Goal: Task Accomplishment & Management: Manage account settings

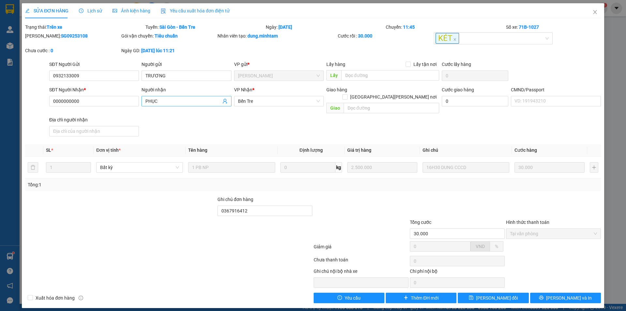
click at [189, 99] on input "PHỤC" at bounding box center [182, 101] width 75 height 7
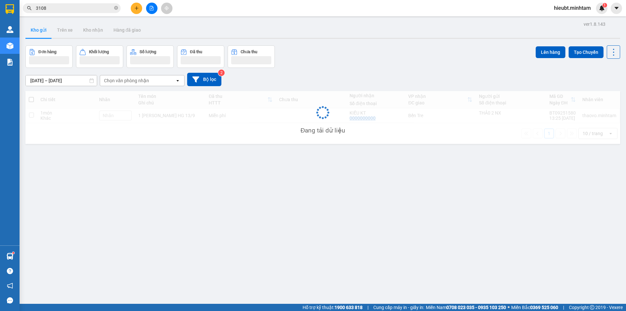
click at [182, 125] on div "Đang tải dữ liệu" at bounding box center [322, 117] width 595 height 53
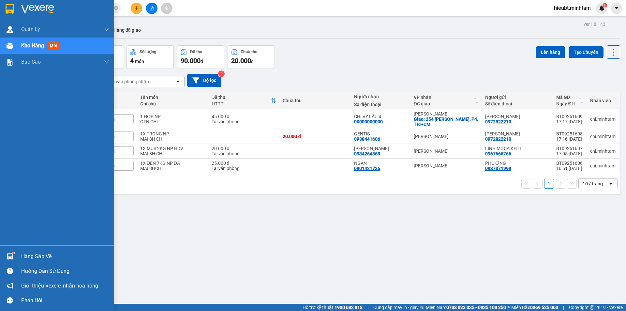
drag, startPoint x: 14, startPoint y: 256, endPoint x: 13, endPoint y: 260, distance: 4.4
click at [13, 261] on div "Hàng sắp về" at bounding box center [57, 256] width 114 height 15
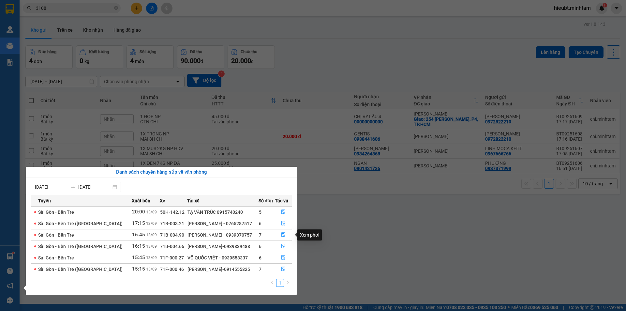
click at [358, 260] on section "Kết quả [PERSON_NAME] ( 21 ) Bộ lọc Mã ĐH Trạng thái Món hàng Tổng [PERSON_NAME…" at bounding box center [313, 155] width 626 height 311
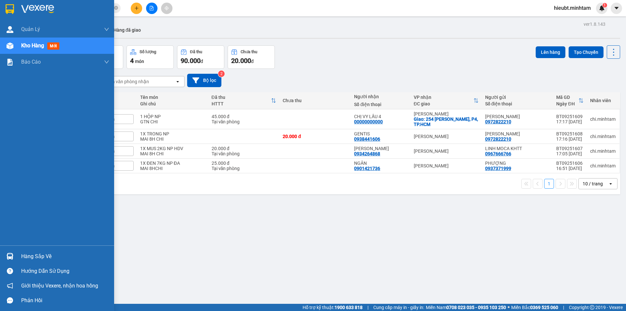
drag, startPoint x: 10, startPoint y: 10, endPoint x: 33, endPoint y: 67, distance: 61.2
click at [10, 10] on img at bounding box center [10, 9] width 8 height 10
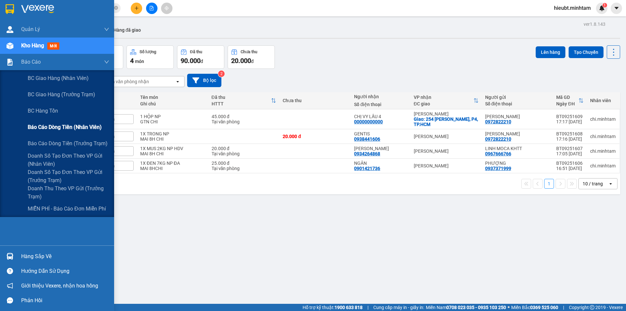
click at [54, 130] on div "Báo cáo dòng tiền (nhân viên)" at bounding box center [69, 127] width 82 height 16
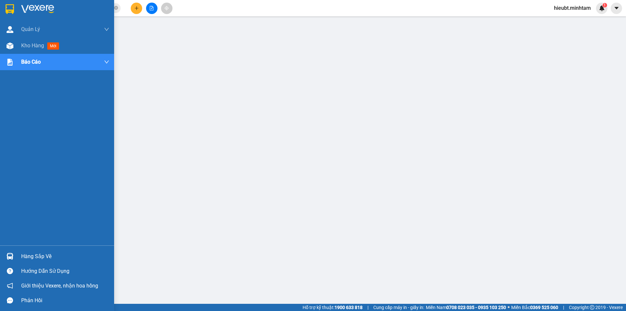
click at [8, 9] on img at bounding box center [10, 9] width 8 height 10
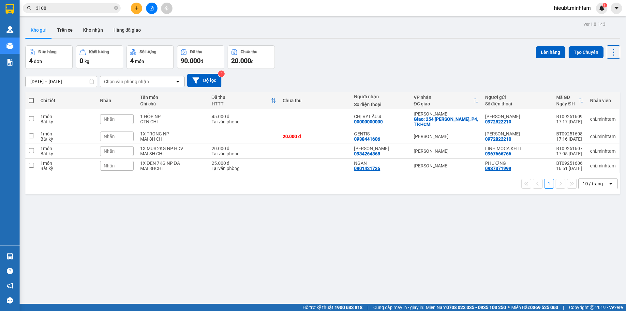
click at [71, 14] on div "Kết quả [PERSON_NAME] ( 21 ) Bộ lọc Mã ĐH Trạng thái Món hàng Tổng [PERSON_NAME…" at bounding box center [313, 8] width 626 height 16
click at [71, 14] on div "Kết quả tìm kiếm ( 21 ) Bộ lọc Mã ĐH Trạng thái Món hàng Tổng cước Chưa cước Nh…" at bounding box center [313, 8] width 626 height 16
drag, startPoint x: 71, startPoint y: 14, endPoint x: 70, endPoint y: 8, distance: 6.2
click at [71, 12] on div "Kết quả tìm kiếm ( 21 ) Bộ lọc Mã ĐH Trạng thái Món hàng Tổng cước Chưa cước Nh…" at bounding box center [313, 8] width 626 height 16
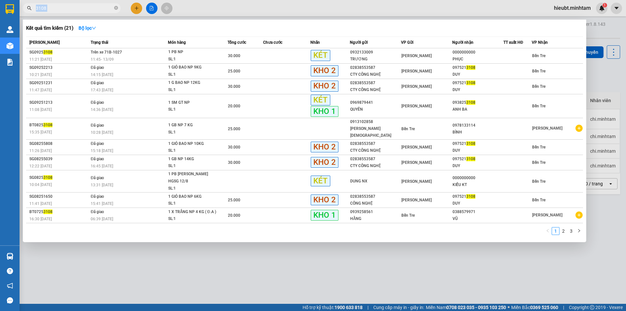
click at [70, 8] on input "3108" at bounding box center [74, 8] width 77 height 7
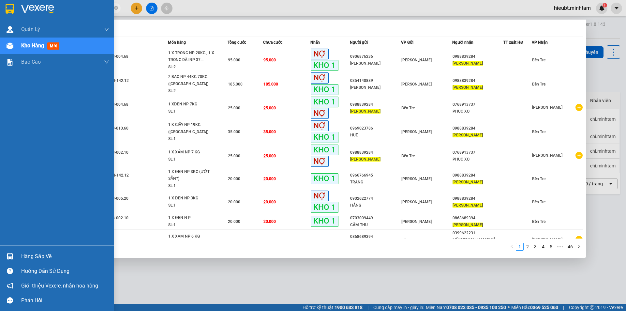
type input "MỸ LINH"
click at [32, 254] on div "Hàng sắp về" at bounding box center [65, 256] width 88 height 10
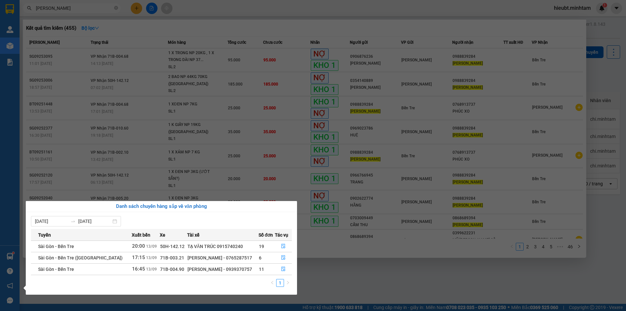
click at [91, 63] on section "Kết quả tìm kiếm ( 455 ) Bộ lọc Mã ĐH Trạng thái Món hàng Tổng cước Chưa cước N…" at bounding box center [313, 155] width 626 height 311
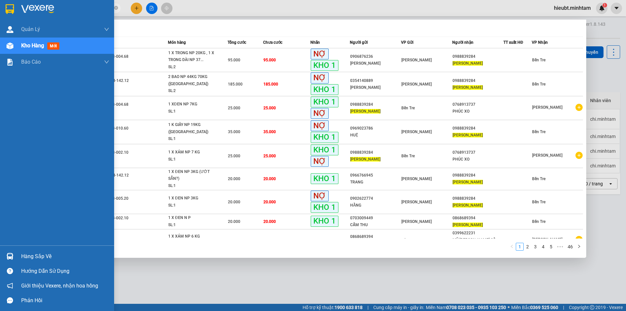
click at [4, 4] on div at bounding box center [57, 10] width 114 height 21
click at [146, 284] on div at bounding box center [313, 155] width 626 height 311
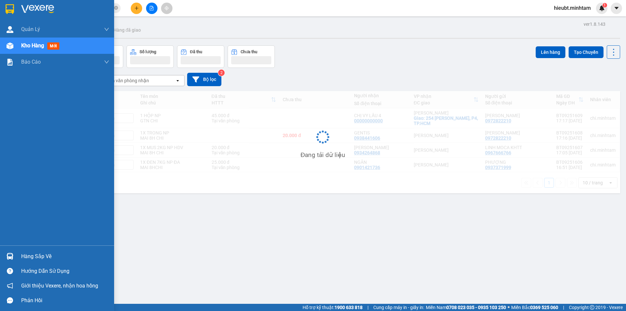
click at [41, 255] on div "Hàng sắp về" at bounding box center [65, 256] width 88 height 10
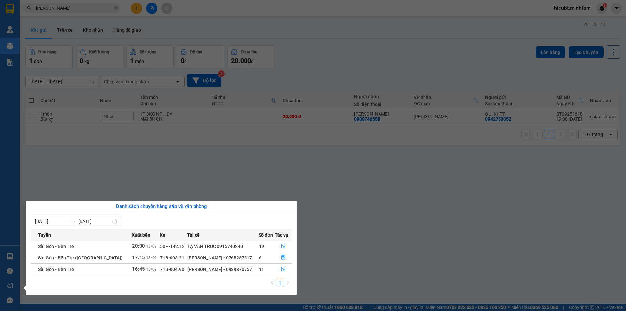
click at [88, 180] on section "Kết quả tìm kiếm ( 455 ) Bộ lọc Mã ĐH Trạng thái Món hàng Tổng cước Chưa cước N…" at bounding box center [313, 155] width 626 height 311
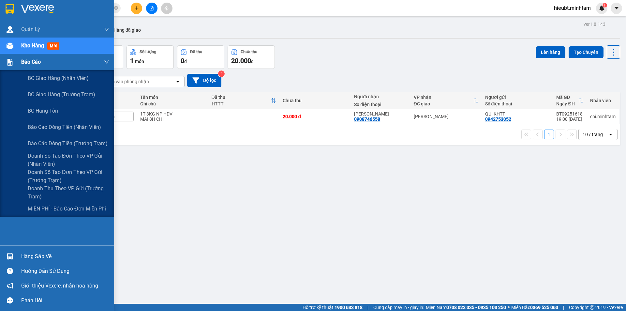
click at [17, 66] on div "Báo cáo" at bounding box center [57, 62] width 114 height 16
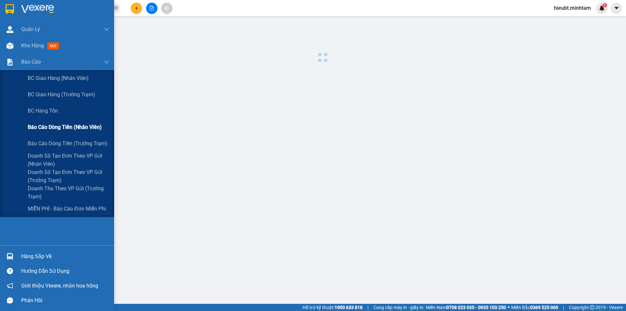
click at [46, 133] on div "Báo cáo dòng tiền (nhân viên)" at bounding box center [69, 127] width 82 height 16
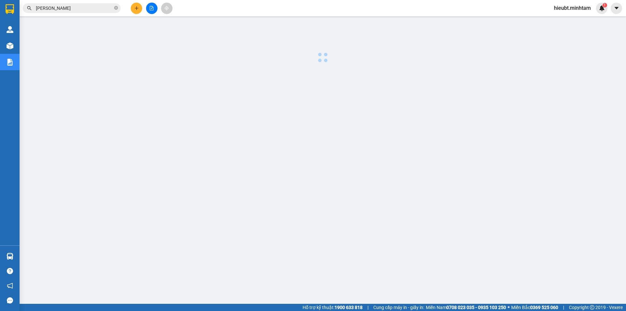
click at [250, 158] on div at bounding box center [323, 167] width 600 height 294
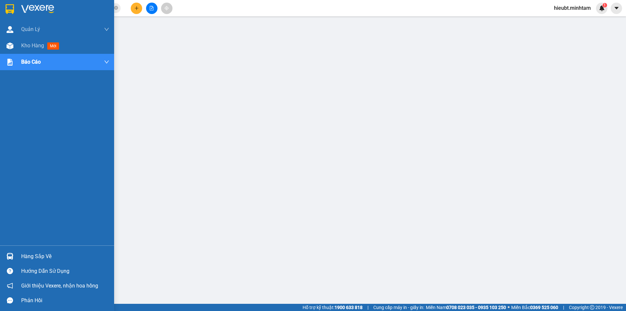
click at [10, 254] on img at bounding box center [10, 256] width 7 height 7
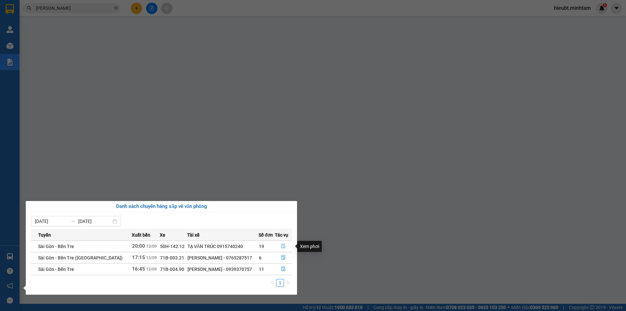
click at [282, 244] on icon "file-done" at bounding box center [283, 246] width 4 height 5
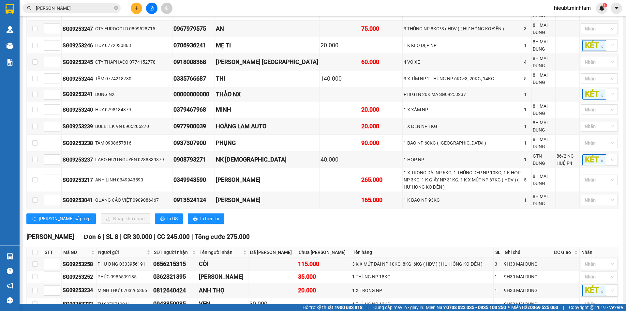
scroll to position [318, 0]
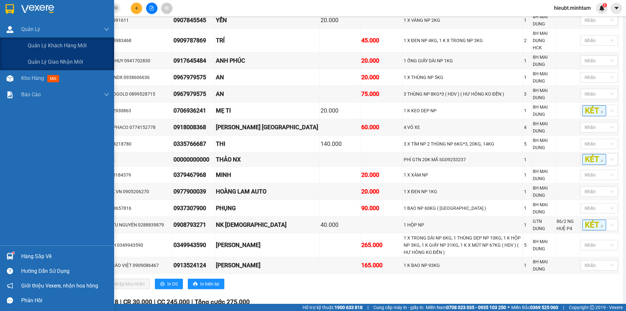
click at [10, 6] on img at bounding box center [10, 9] width 8 height 10
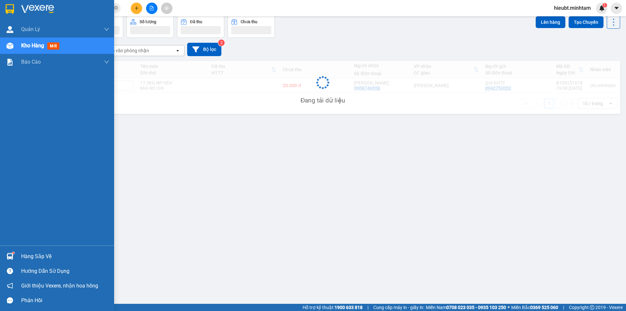
scroll to position [30, 0]
click at [24, 253] on div "ver 1.8.143 Kho gửi Trên xe Kho nhận Hàng đã giao Đơn hàng Khối lượng Số lượng …" at bounding box center [323, 145] width 600 height 311
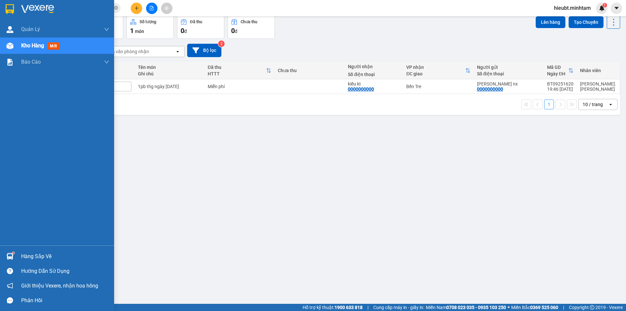
click at [28, 255] on div "Hàng sắp về" at bounding box center [65, 256] width 88 height 10
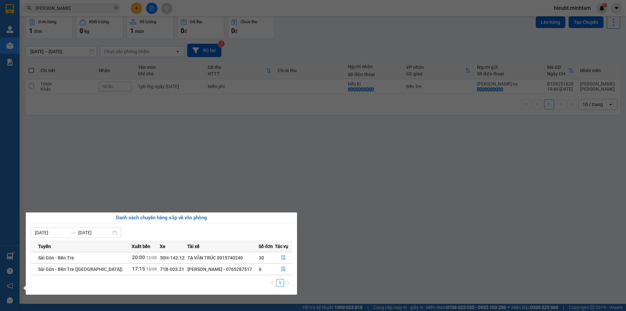
click at [127, 139] on section "Kết quả tìm kiếm ( 455 ) Bộ lọc Mã ĐH Trạng thái Món hàng Tổng cước Chưa cước N…" at bounding box center [313, 155] width 626 height 311
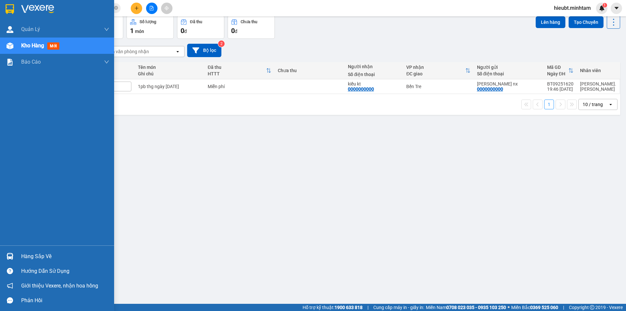
click at [15, 7] on div at bounding box center [9, 8] width 11 height 11
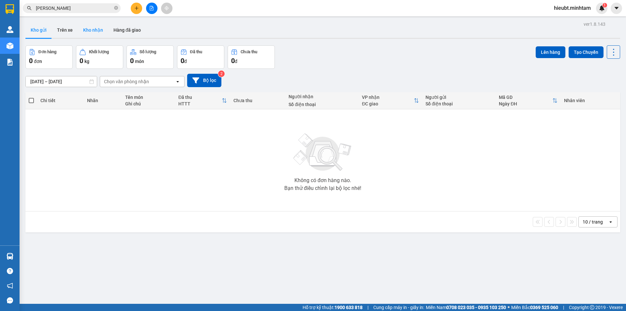
click at [95, 28] on button "Kho nhận" at bounding box center [93, 30] width 30 height 16
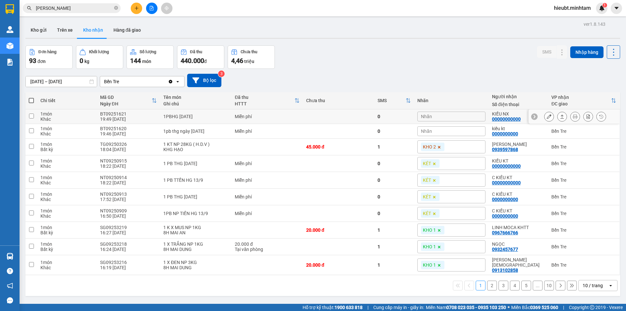
drag, startPoint x: 114, startPoint y: 112, endPoint x: 107, endPoint y: 114, distance: 7.4
click at [107, 114] on div "BT09251621" at bounding box center [128, 113] width 57 height 5
checkbox input "false"
copy div "BT09251621"
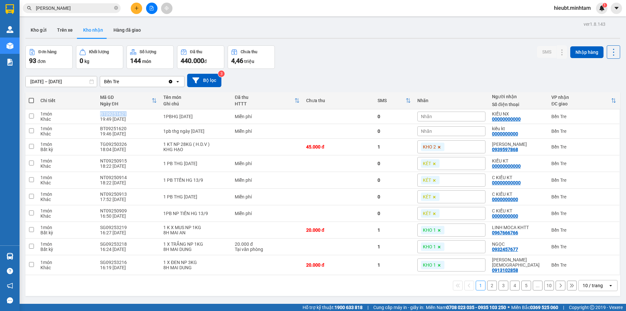
click at [62, 12] on span "MỸ LINH" at bounding box center [72, 8] width 98 height 10
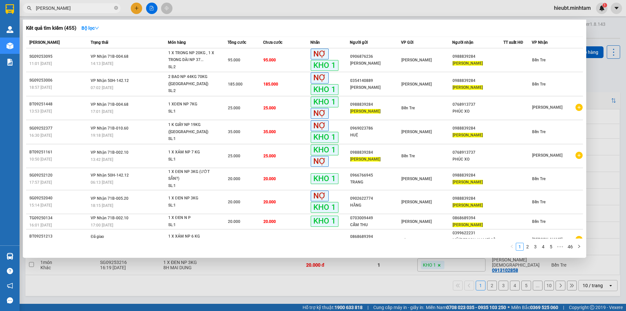
click at [62, 10] on span "MỸ LINH" at bounding box center [72, 8] width 98 height 10
click at [62, 8] on input "MỸ LINH" at bounding box center [74, 8] width 77 height 7
paste input "BT09251621"
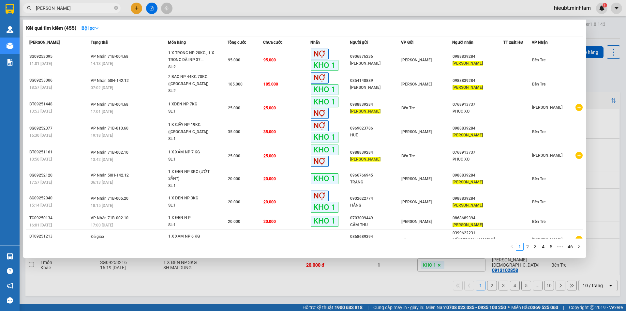
type input "BT09251621"
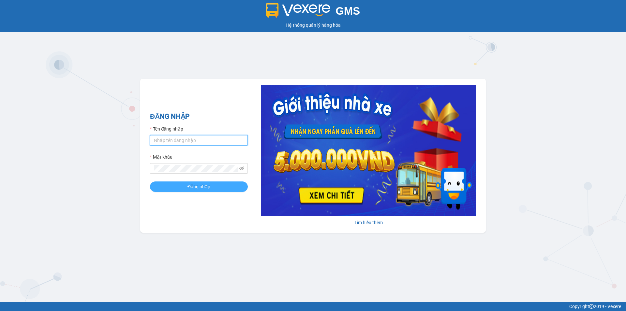
type input "hieubt.minhtam"
click at [184, 185] on button "Đăng nhập" at bounding box center [199, 186] width 98 height 10
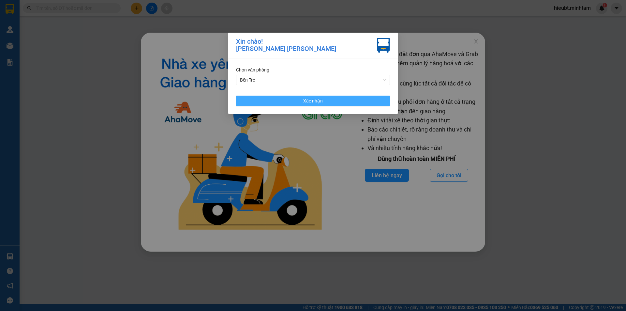
click at [336, 102] on button "Xác nhận" at bounding box center [313, 101] width 154 height 10
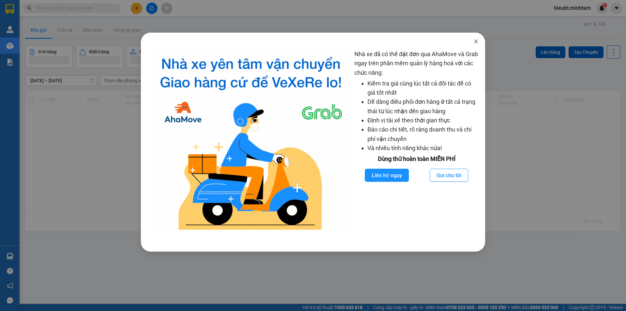
drag, startPoint x: 476, startPoint y: 40, endPoint x: 198, endPoint y: 1, distance: 280.4
click at [474, 40] on icon "close" at bounding box center [476, 41] width 5 height 5
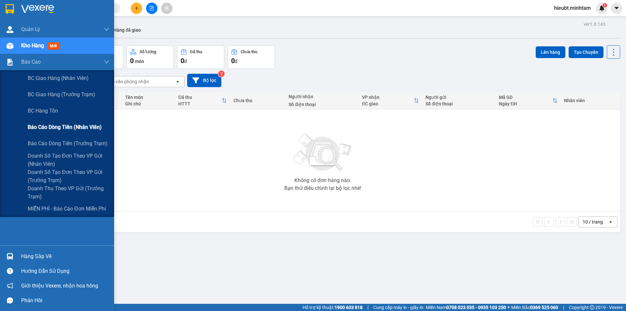
click at [51, 131] on span "Báo cáo dòng tiền (nhân viên)" at bounding box center [65, 127] width 74 height 8
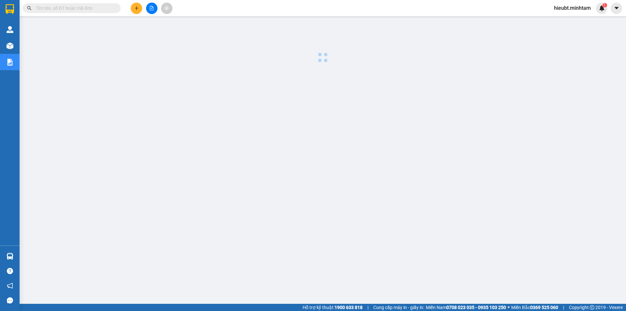
click at [208, 180] on div at bounding box center [323, 167] width 600 height 294
drag, startPoint x: 575, startPoint y: 5, endPoint x: 571, endPoint y: 12, distance: 8.2
click at [575, 6] on span "hieubt.minhtam" at bounding box center [572, 8] width 47 height 8
click at [569, 17] on li "Đăng xuất" at bounding box center [572, 20] width 48 height 10
